Goal: Navigation & Orientation: Find specific page/section

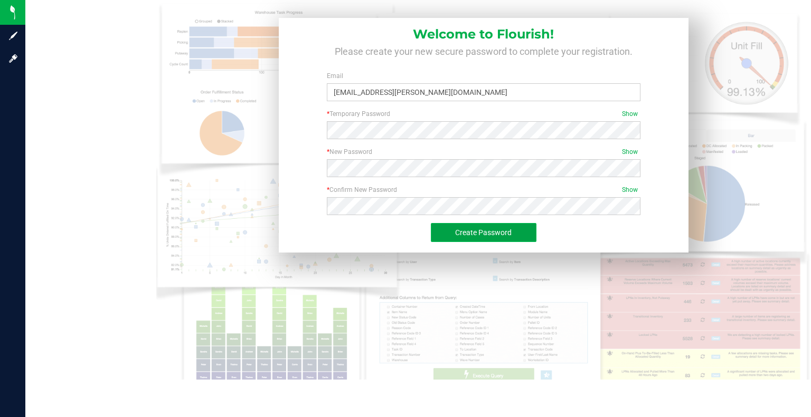
click at [489, 236] on span "Create Password" at bounding box center [483, 233] width 56 height 8
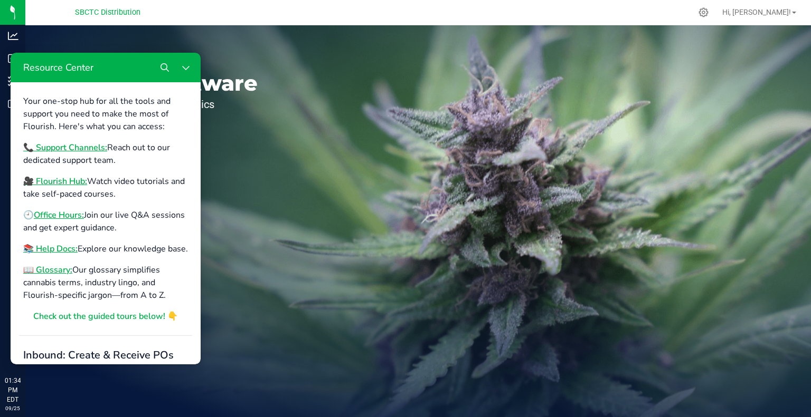
click at [186, 35] on div "Welcome to Flourish Software Seed-to-Sale Tracking & Analytics" at bounding box center [157, 221] width 264 height 392
click at [186, 61] on button "Close Resource Center" at bounding box center [185, 67] width 21 height 21
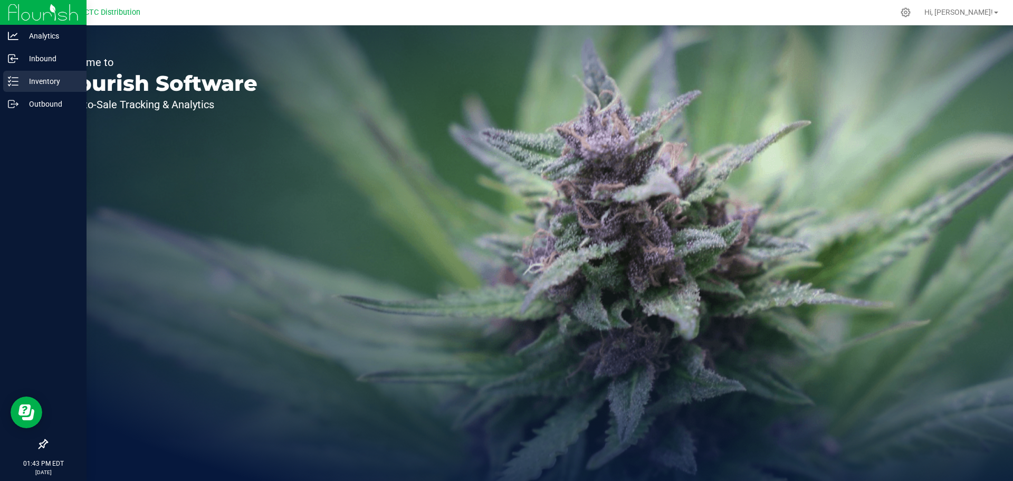
click at [42, 74] on div "Inventory" at bounding box center [44, 81] width 83 height 21
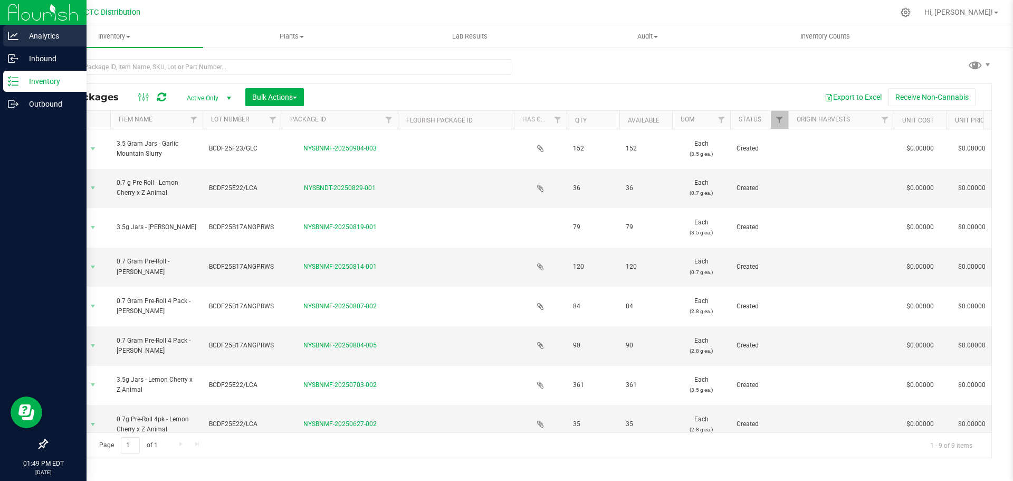
click at [10, 32] on icon at bounding box center [13, 36] width 11 height 11
